Goal: Entertainment & Leisure: Browse casually

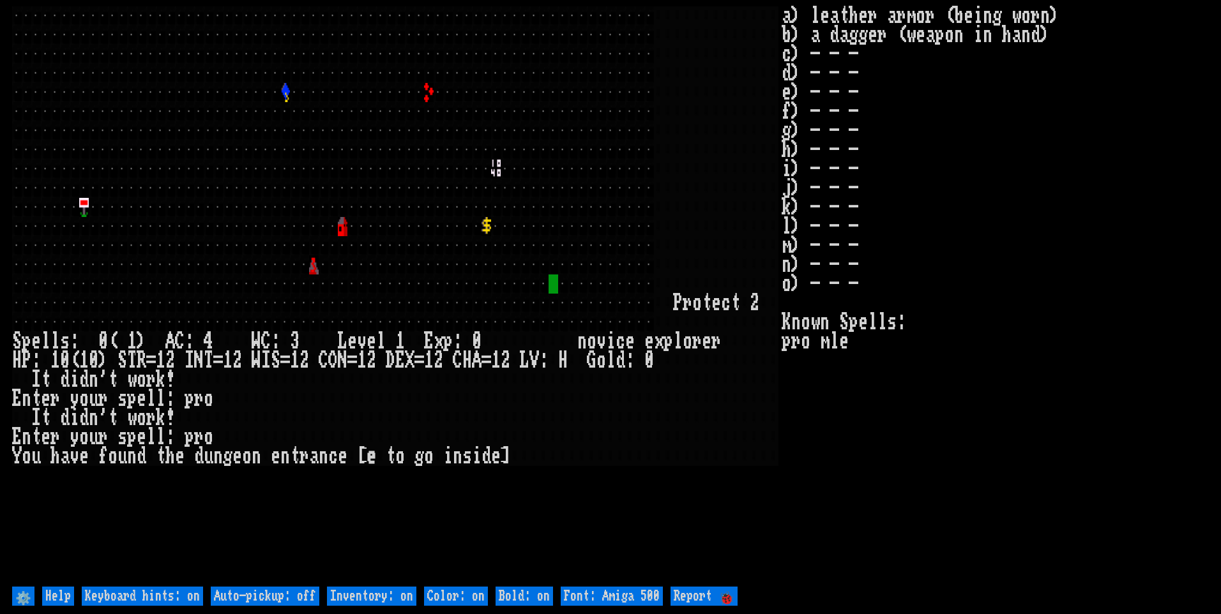
click at [301, 597] on off "Auto-pickup: off" at bounding box center [265, 596] width 109 height 19
type off "Auto-pickup: on"
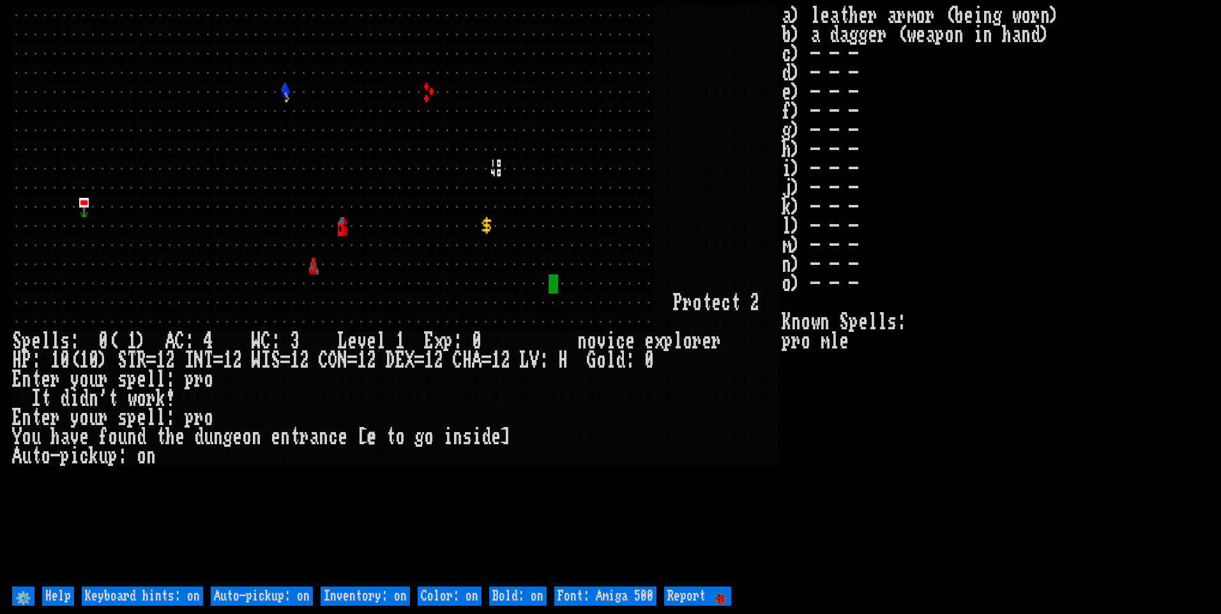
click at [344, 594] on on "Inventory: on" at bounding box center [365, 596] width 89 height 19
type on "Inventory: off"
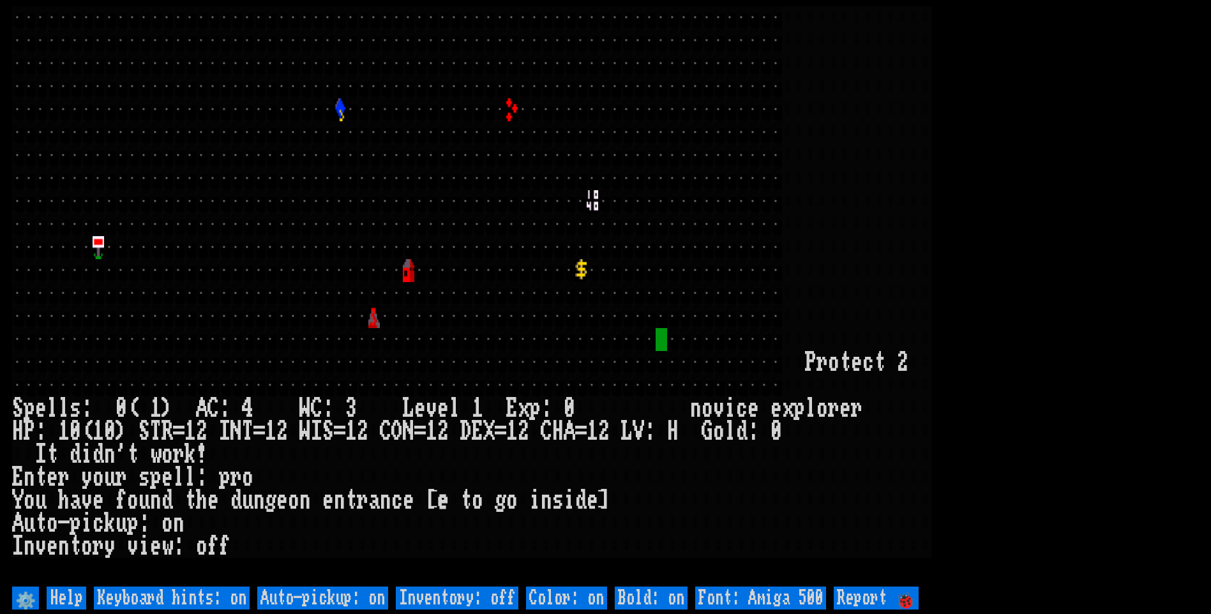
click at [773, 593] on 500 "Font: Amiga 500" at bounding box center [760, 598] width 131 height 23
type 500 "Font: Amiga 1200"
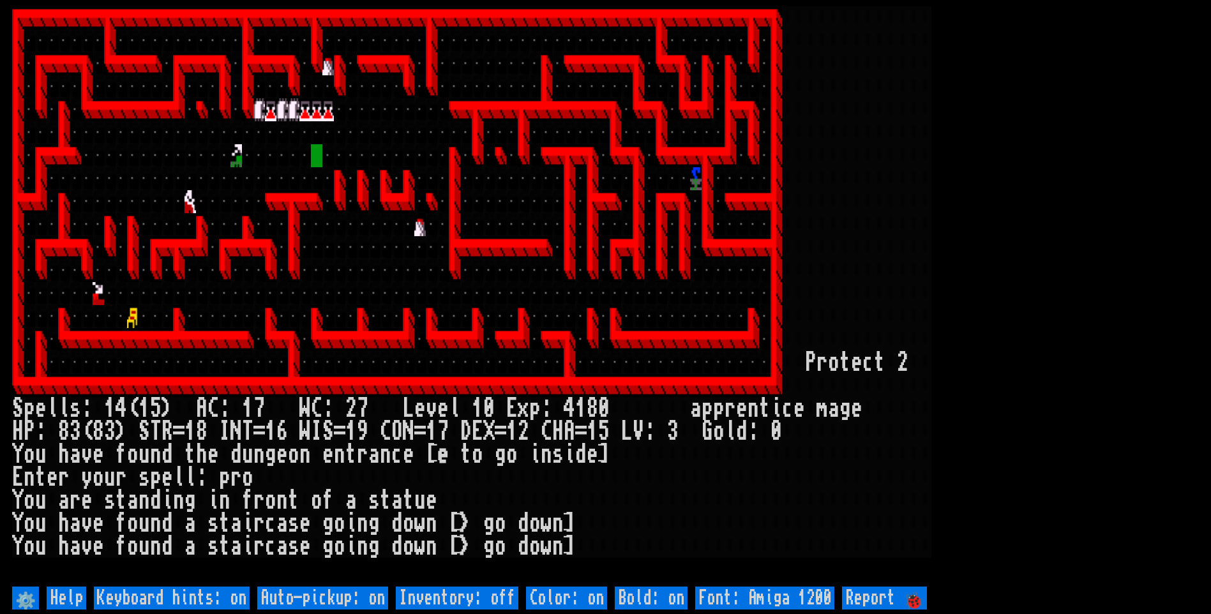
click at [377, 605] on off "Auto-pickup: on" at bounding box center [322, 598] width 131 height 23
type off "Auto-pickup: off"
